Goal: Navigation & Orientation: Find specific page/section

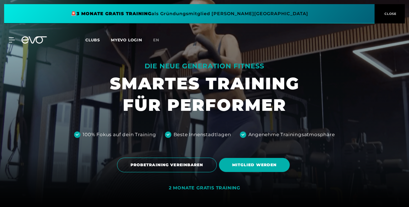
click at [92, 40] on span "Clubs" at bounding box center [92, 39] width 15 height 5
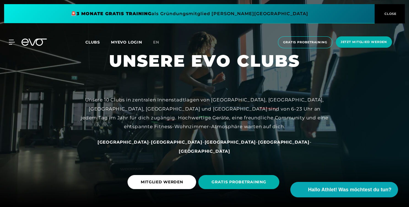
click at [205, 145] on span "[GEOGRAPHIC_DATA]" at bounding box center [231, 141] width 52 height 5
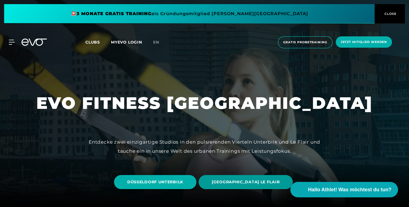
click at [229, 186] on span "[GEOGRAPHIC_DATA] LE FLAIR" at bounding box center [246, 182] width 94 height 14
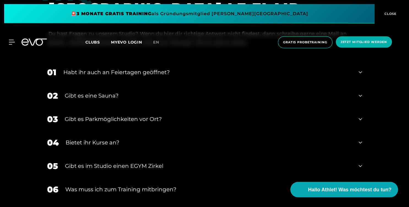
scroll to position [1682, 0]
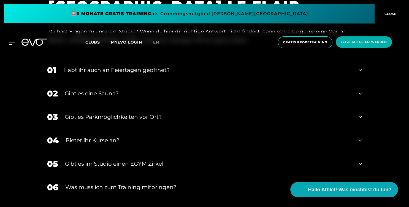
click at [360, 93] on icon at bounding box center [360, 93] width 3 height 7
